Goal: Answer question/provide support

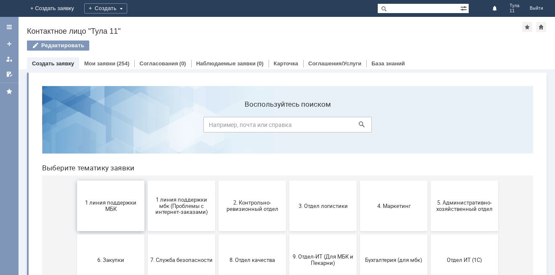
click at [107, 195] on button "1 линия поддержки МБК" at bounding box center [110, 205] width 67 height 51
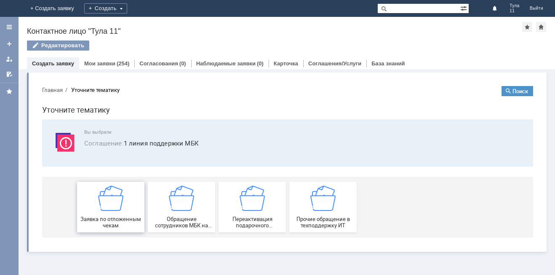
click at [110, 205] on img at bounding box center [110, 197] width 25 height 25
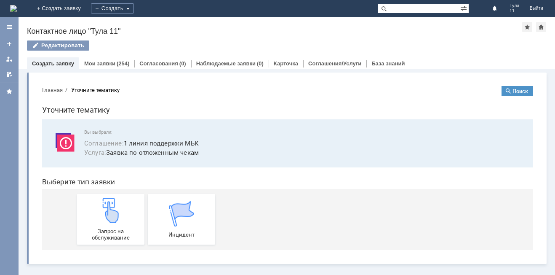
click at [110, 205] on img at bounding box center [110, 210] width 25 height 25
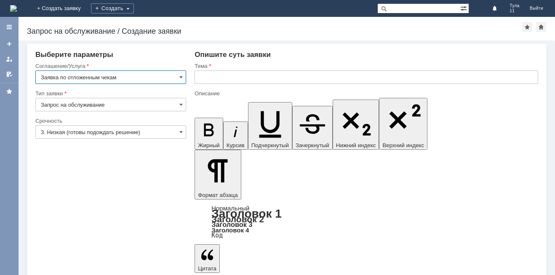
click at [244, 81] on input "text" at bounding box center [367, 76] width 344 height 13
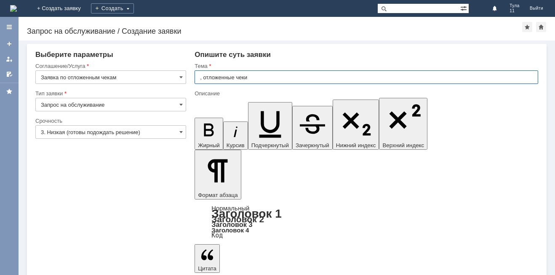
click at [201, 80] on input ", отложенные чеки" at bounding box center [367, 76] width 344 height 13
drag, startPoint x: 201, startPoint y: 80, endPoint x: 257, endPoint y: 80, distance: 55.6
click at [202, 80] on input ", отложенные чеки" at bounding box center [367, 76] width 344 height 13
click at [259, 79] on input ", отложенные чеки" at bounding box center [367, 76] width 344 height 13
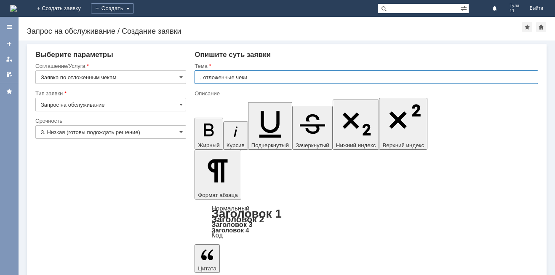
click at [260, 79] on input ", отложенные чеки" at bounding box center [367, 76] width 344 height 13
type input ","
type input "МБК Тула, отлож чеки"
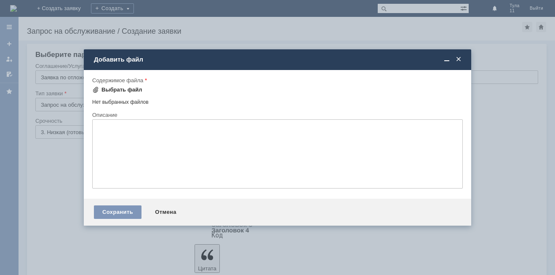
click at [109, 88] on div "Выбрать файл" at bounding box center [122, 89] width 41 height 7
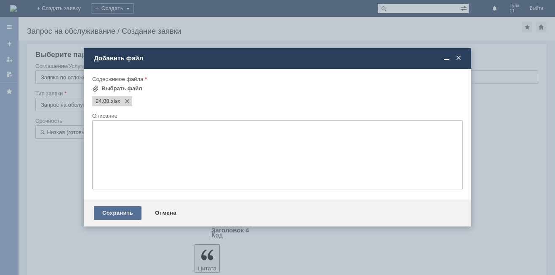
click at [126, 217] on div "Сохранить" at bounding box center [118, 212] width 48 height 13
